Goal: Navigation & Orientation: Find specific page/section

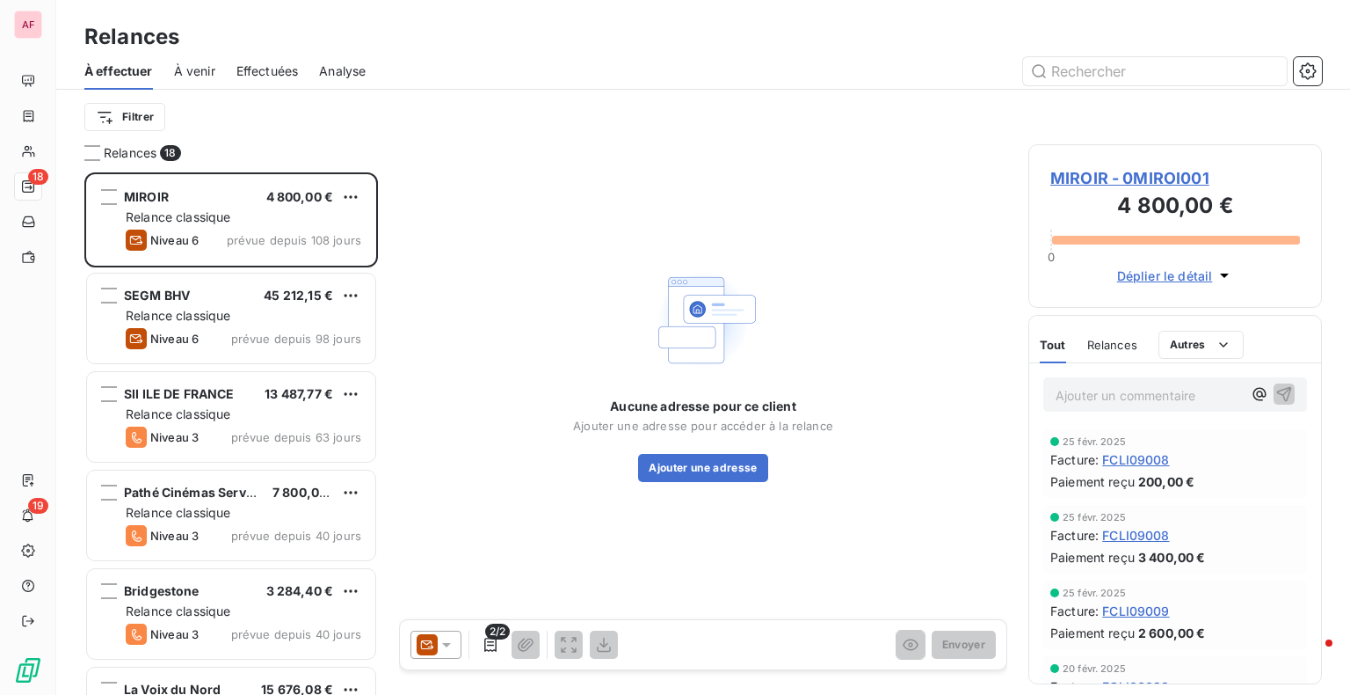
scroll to position [509, 280]
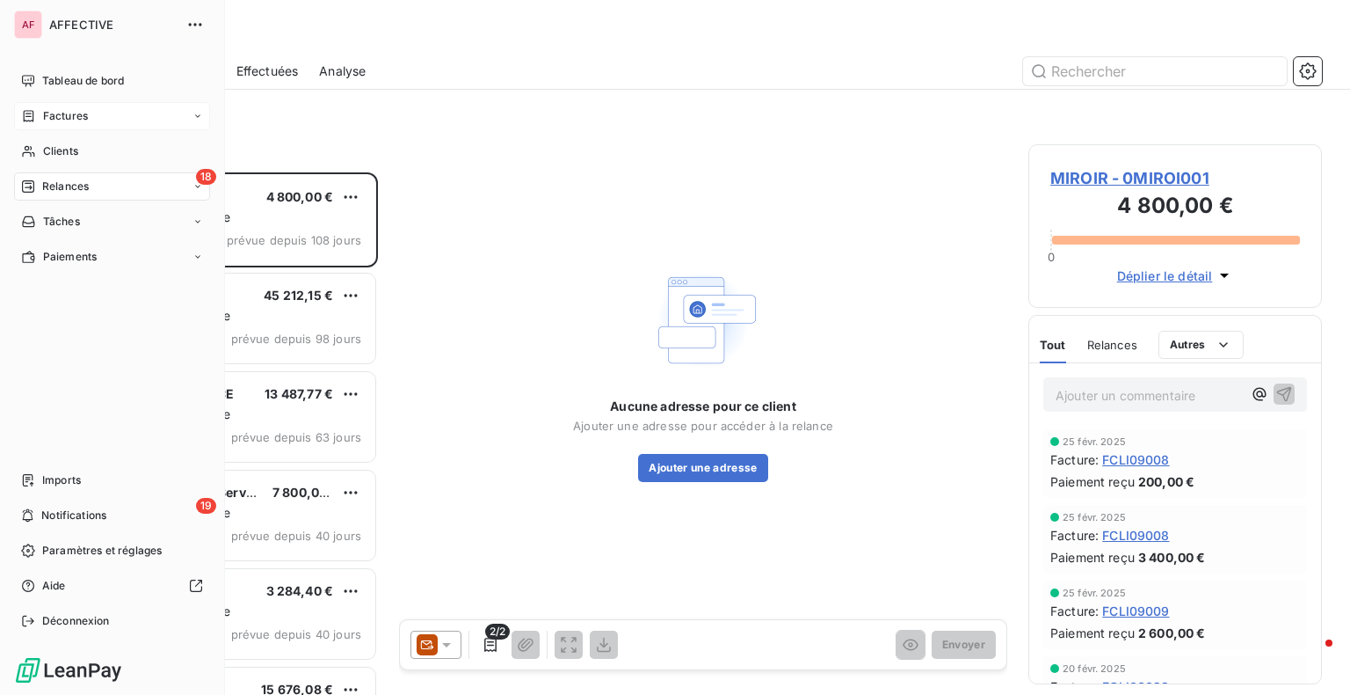
click at [62, 113] on span "Factures" at bounding box center [65, 116] width 45 height 16
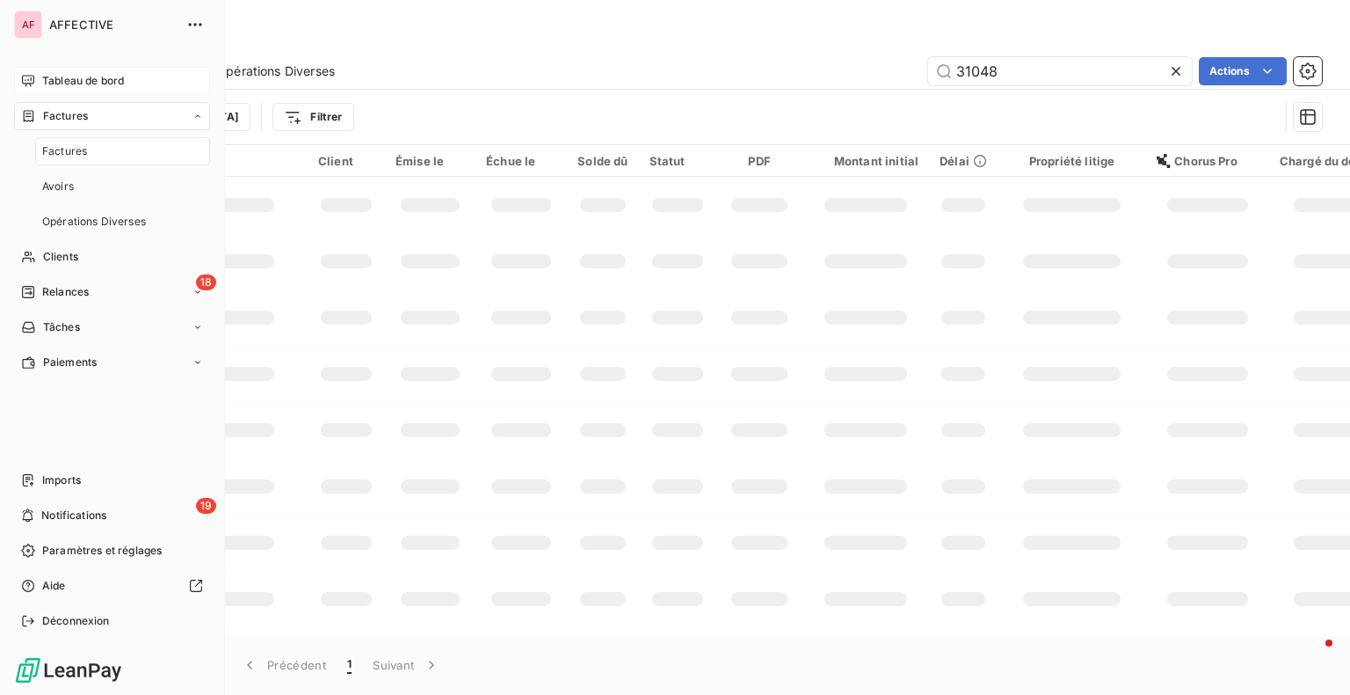
click at [69, 76] on span "Tableau de bord" at bounding box center [83, 81] width 82 height 16
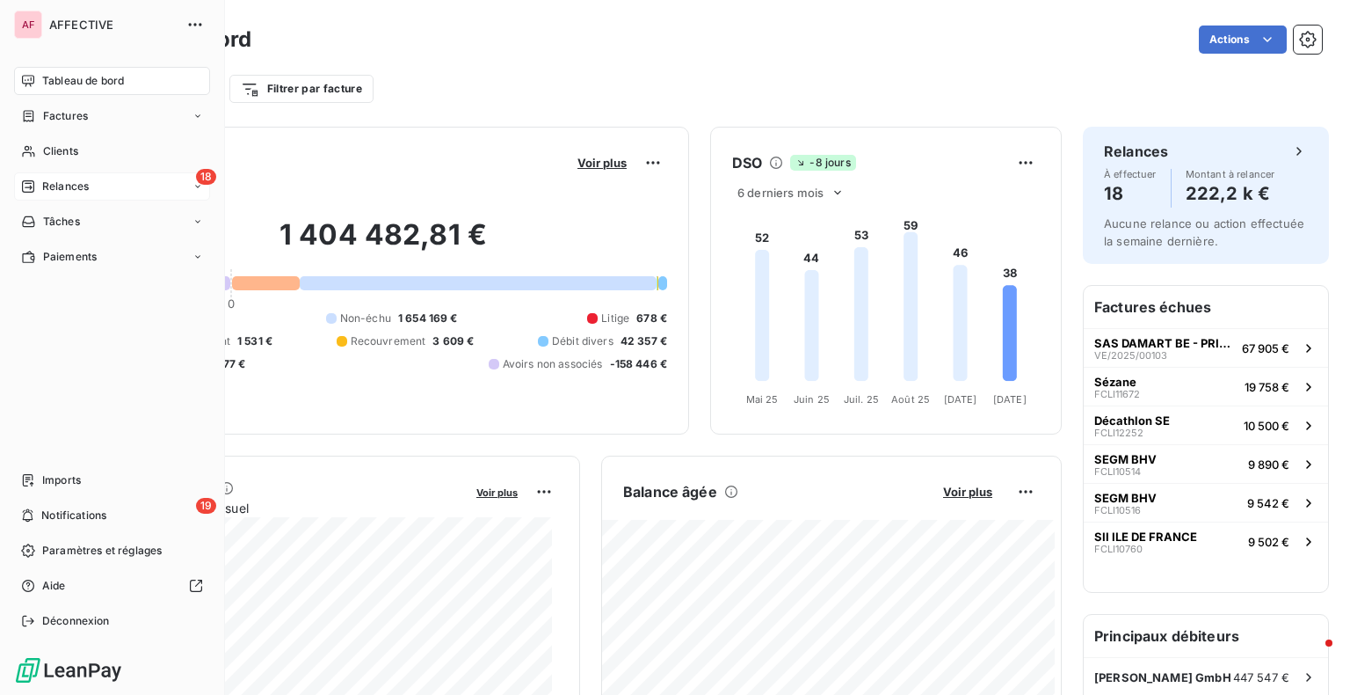
click at [36, 185] on div "Relances" at bounding box center [55, 186] width 68 height 16
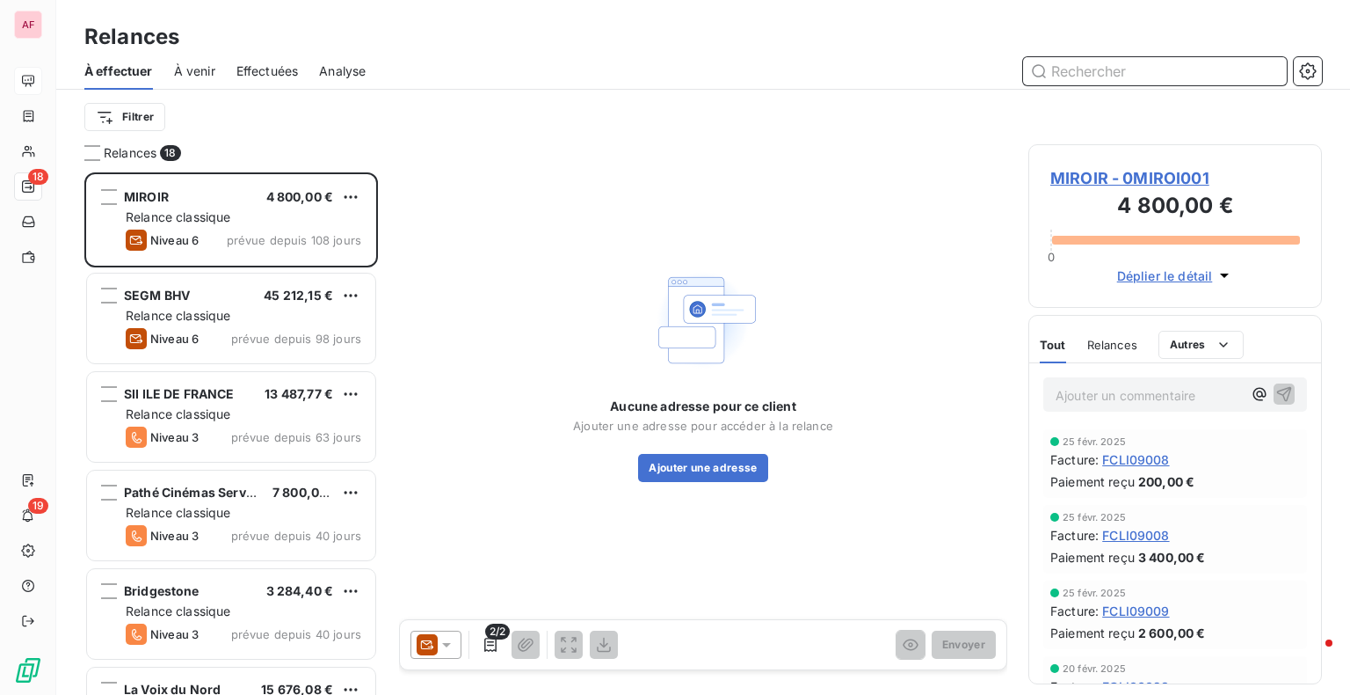
scroll to position [280, 0]
